Goal: Information Seeking & Learning: Learn about a topic

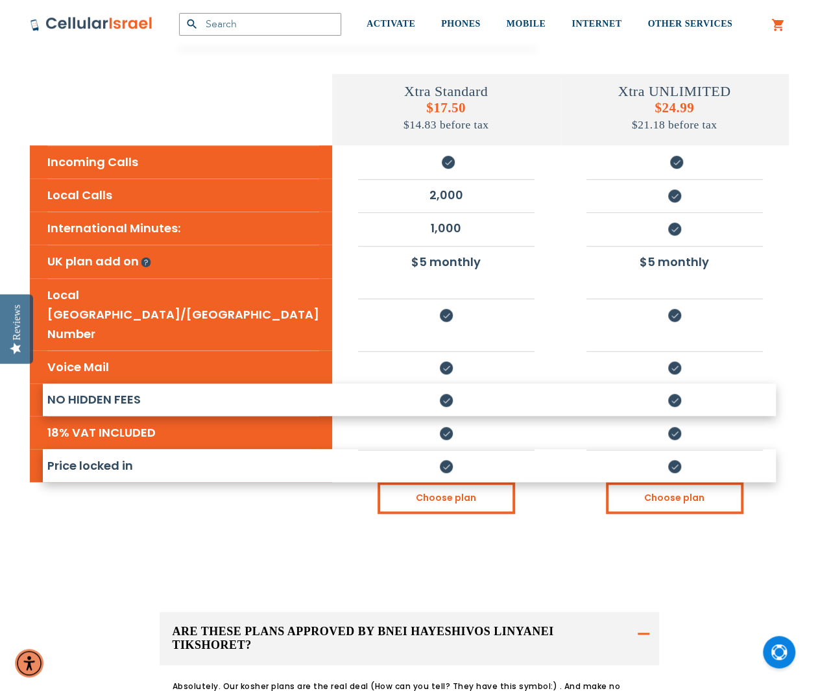
scroll to position [389, 0]
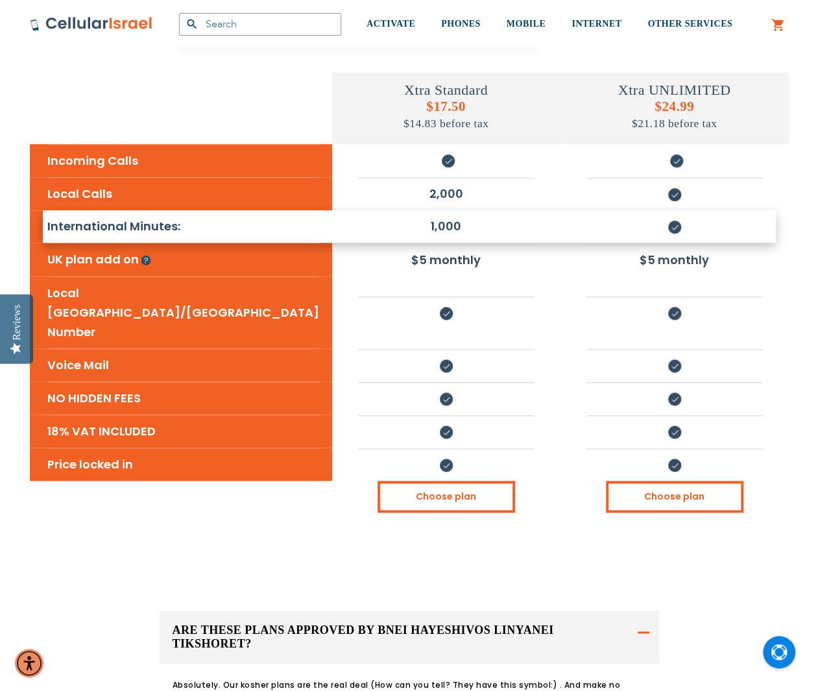
drag, startPoint x: 450, startPoint y: 225, endPoint x: 289, endPoint y: 226, distance: 161.6
click at [289, 226] on tr "International Minutes: 1,000" at bounding box center [409, 226] width 759 height 32
click at [411, 230] on li "1,000" at bounding box center [446, 226] width 176 height 30
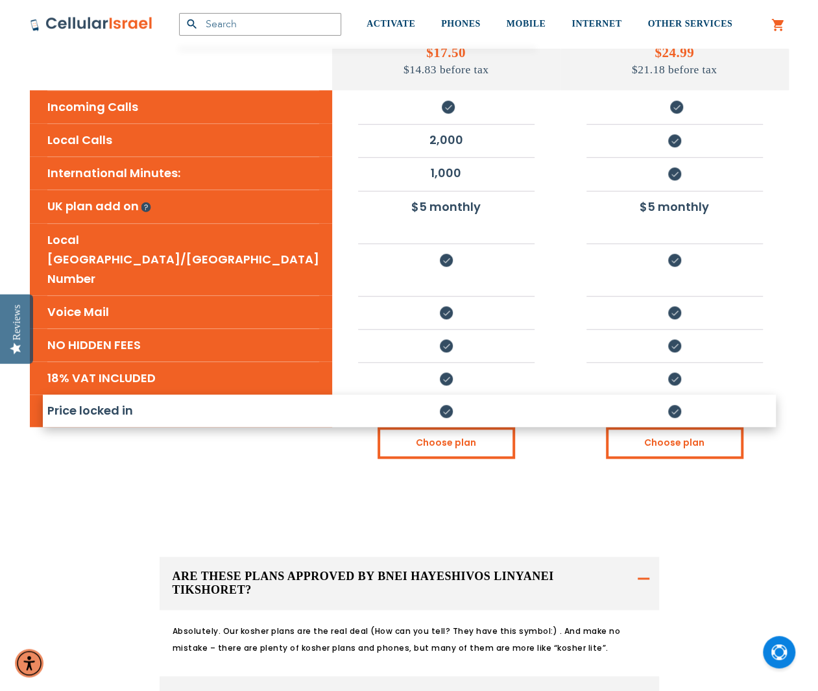
scroll to position [519, 0]
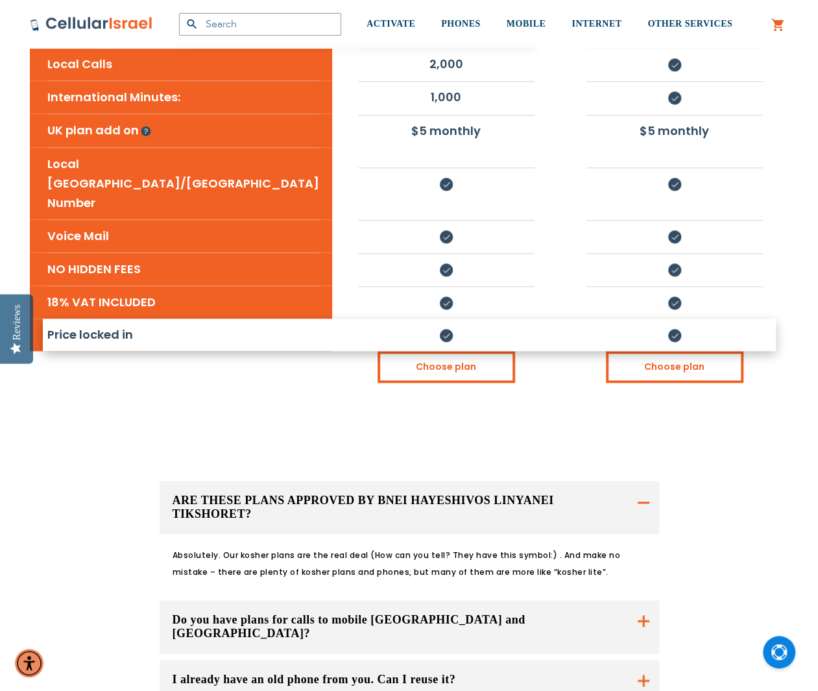
click at [650, 481] on button "ARE THESE PLANS APPROVED BY BNEI HAYESHIVOS LINYANEI TIKSHORET?" at bounding box center [410, 507] width 500 height 53
click at [638, 481] on button "ARE THESE PLANS APPROVED BY BNEI HAYESHIVOS LINYANEI TIKSHORET?" at bounding box center [410, 507] width 500 height 53
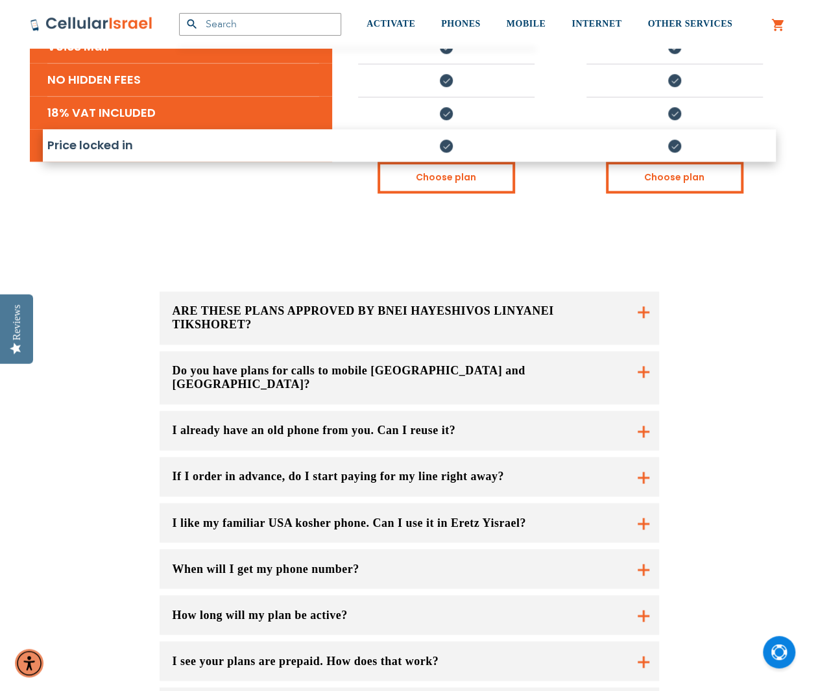
scroll to position [714, 0]
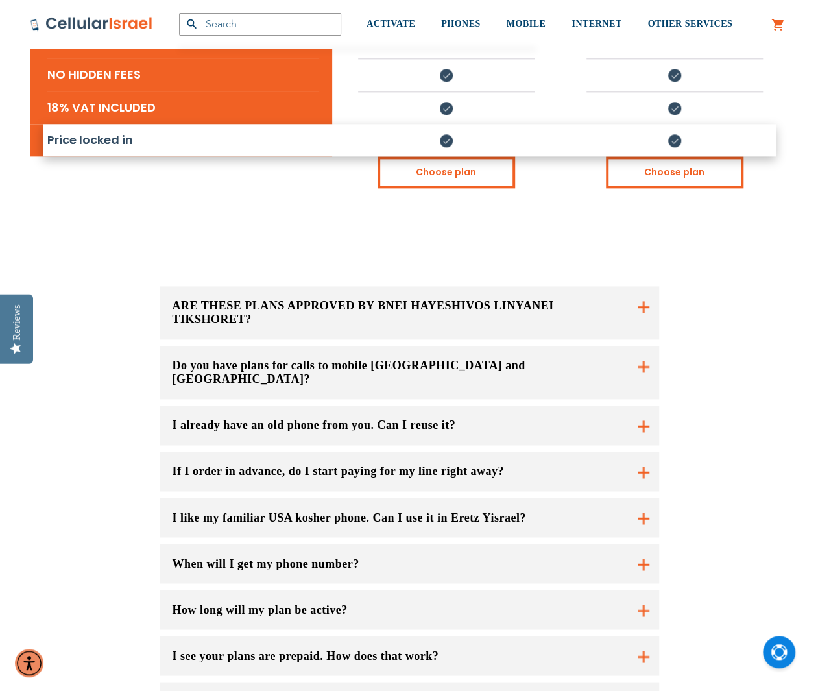
click at [635, 406] on button "I already have an old phone from you. Can I reuse it?" at bounding box center [410, 426] width 500 height 40
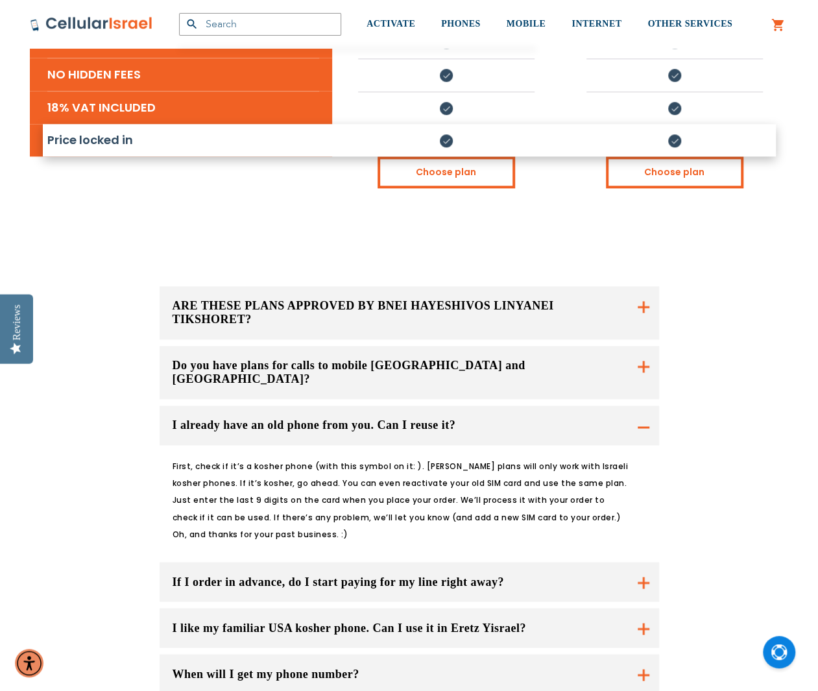
click at [635, 406] on button "I already have an old phone from you. Can I reuse it?" at bounding box center [410, 426] width 500 height 40
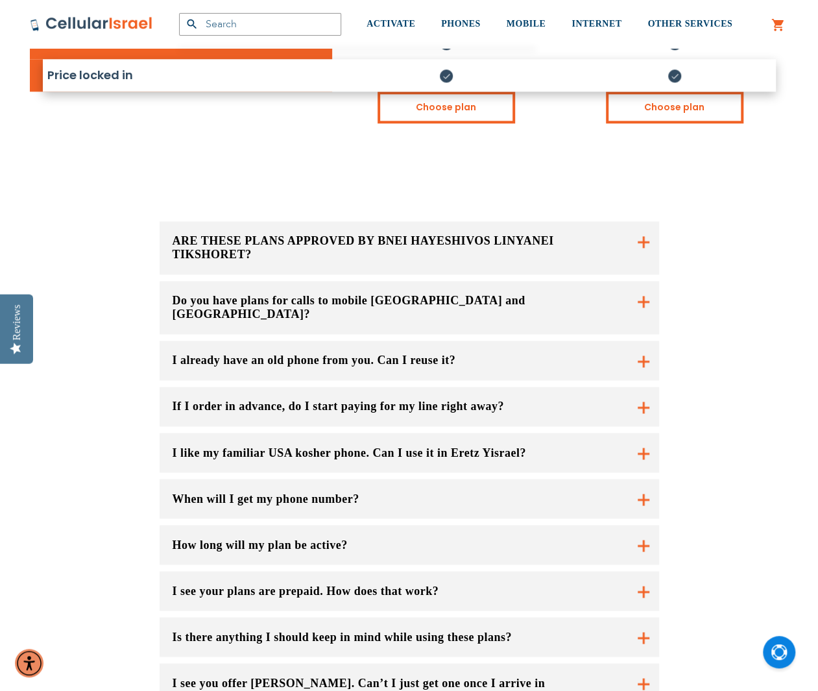
scroll to position [844, 0]
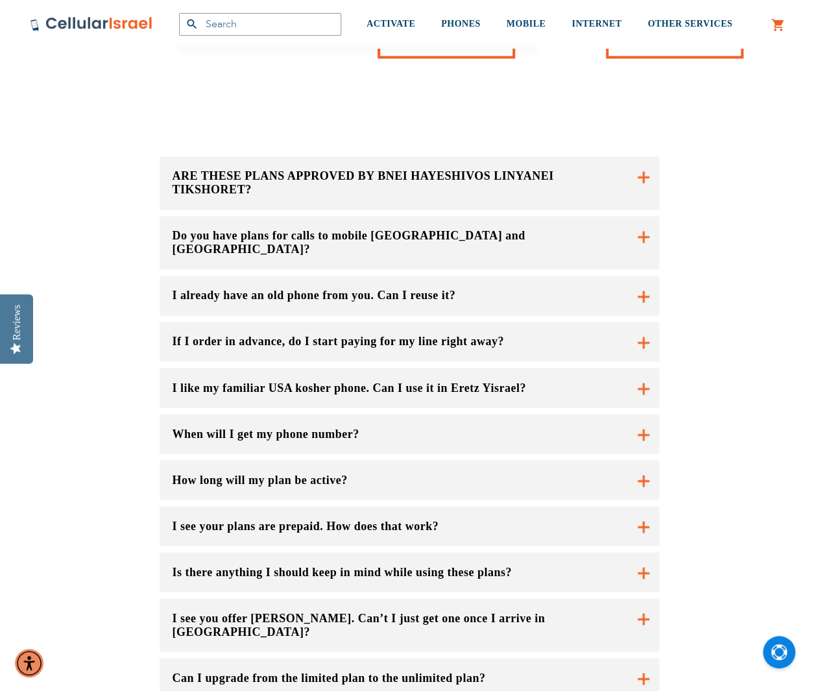
click at [637, 368] on button "I like my familiar USA kosher phone. Can I use it in Eretz Yisrael?" at bounding box center [410, 388] width 500 height 40
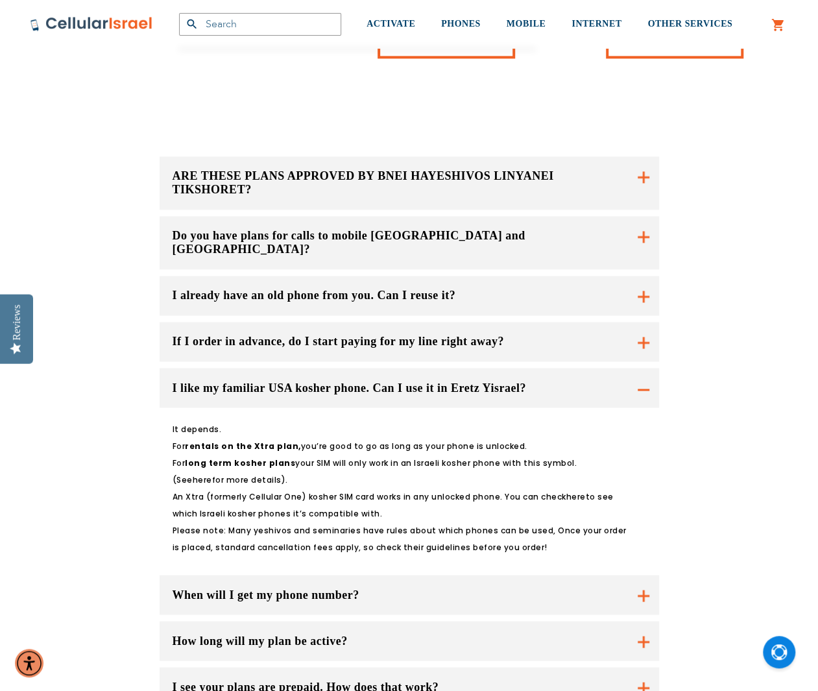
click at [649, 368] on button "I like my familiar USA kosher phone. Can I use it in Eretz Yisrael?" at bounding box center [410, 388] width 500 height 40
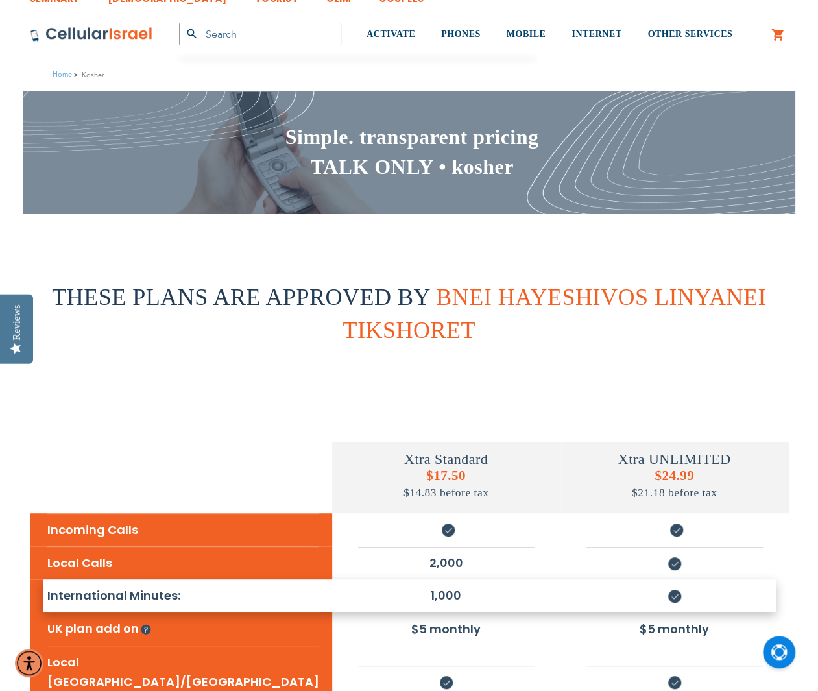
scroll to position [0, 0]
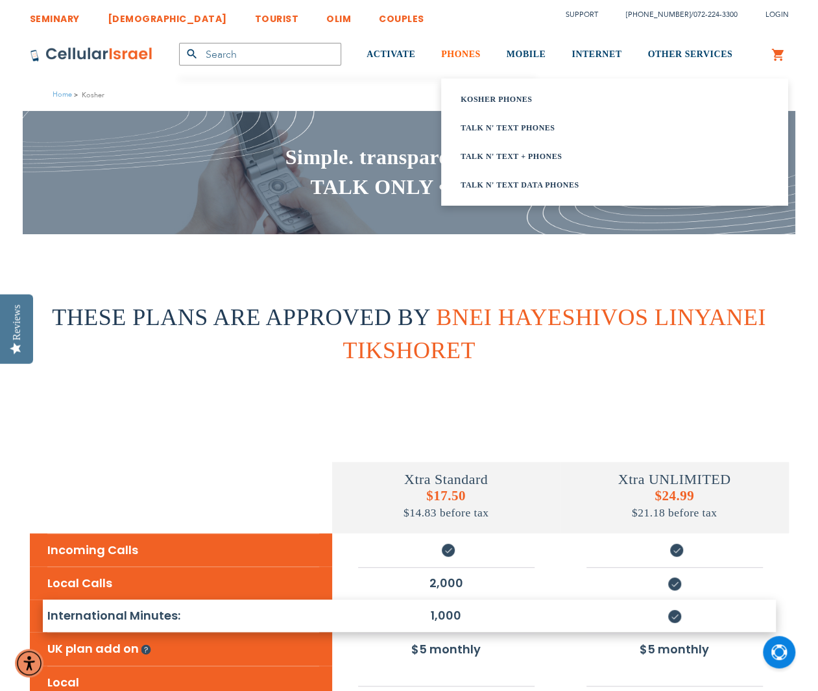
click at [463, 60] on link "PHONES" at bounding box center [461, 54] width 40 height 49
